Goal: Information Seeking & Learning: Learn about a topic

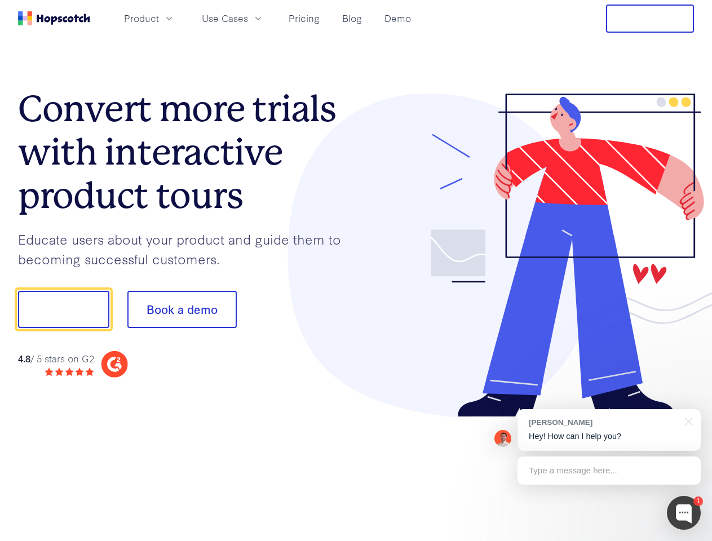
click at [356, 271] on div at bounding box center [525, 256] width 338 height 324
click at [159, 18] on span "Product" at bounding box center [141, 18] width 35 height 14
click at [248, 18] on span "Use Cases" at bounding box center [225, 18] width 46 height 14
click at [650, 19] on button "Free Trial" at bounding box center [650, 19] width 88 height 28
click at [63, 310] on button "Show me!" at bounding box center [63, 309] width 91 height 37
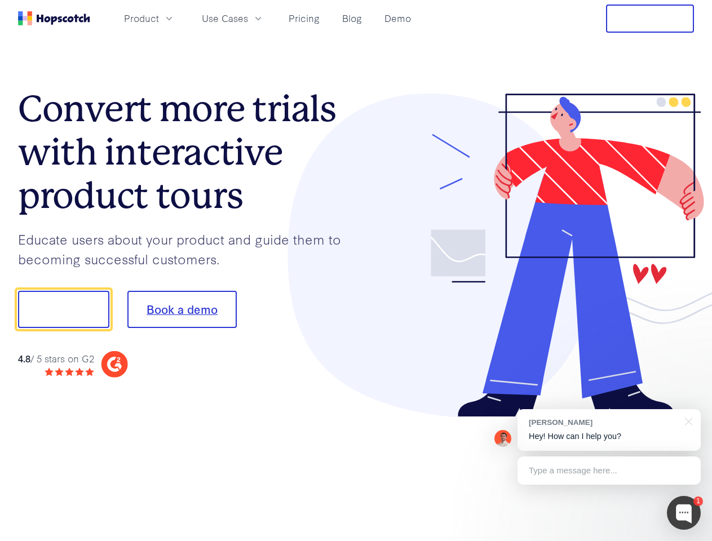
click at [182, 310] on button "Book a demo" at bounding box center [181, 309] width 109 height 37
click at [684, 513] on div at bounding box center [684, 513] width 34 height 34
click at [609, 430] on div "[PERSON_NAME] Hey! How can I help you?" at bounding box center [609, 430] width 183 height 42
click at [687, 421] on div at bounding box center [596, 308] width 212 height 376
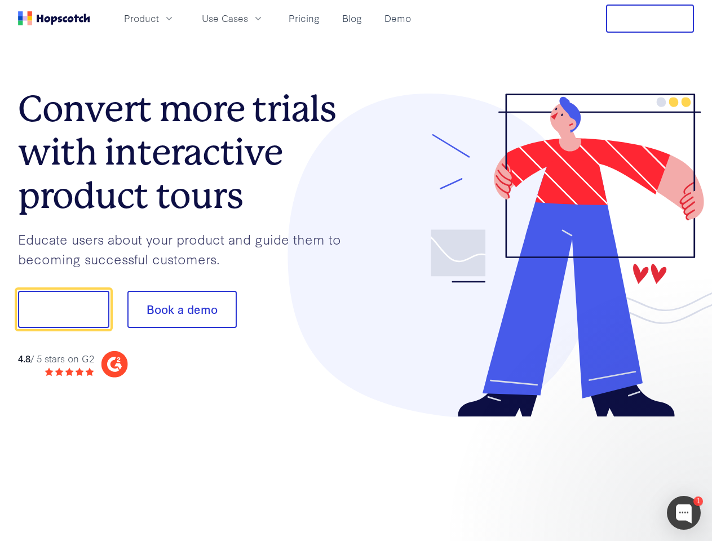
click at [609, 471] on div at bounding box center [596, 383] width 212 height 225
